Goal: Check status: Check status

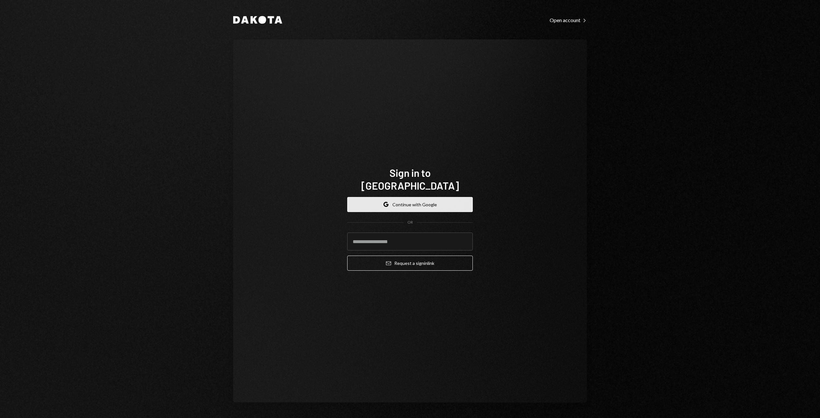
click at [407, 203] on button "Google Continue with Google" at bounding box center [410, 204] width 126 height 15
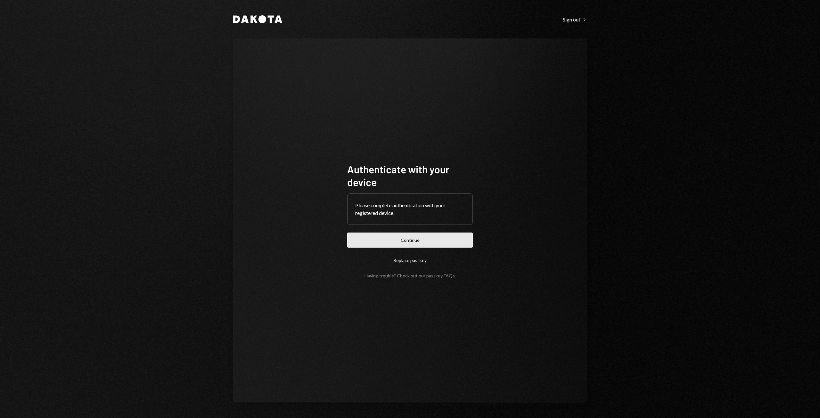
click at [408, 245] on button "Continue" at bounding box center [410, 240] width 126 height 15
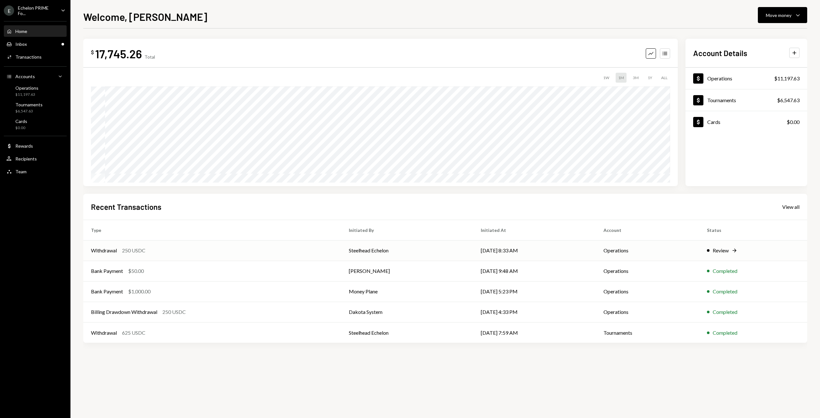
click at [401, 255] on td "Steelhead Echelon" at bounding box center [407, 250] width 132 height 21
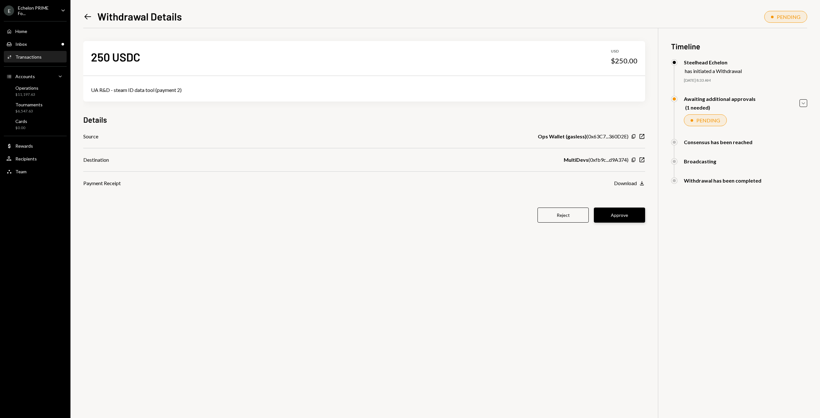
click at [618, 214] on button "Approve" at bounding box center [619, 215] width 51 height 15
